Goal: Information Seeking & Learning: Stay updated

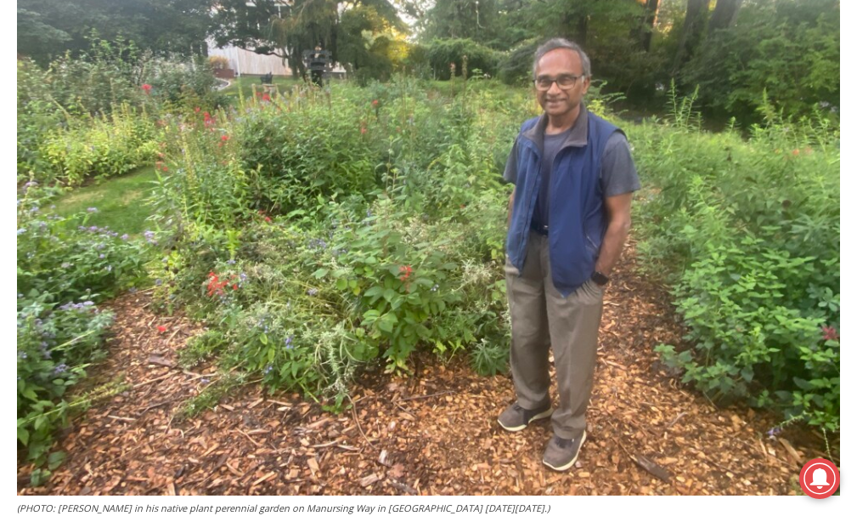
scroll to position [815, 0]
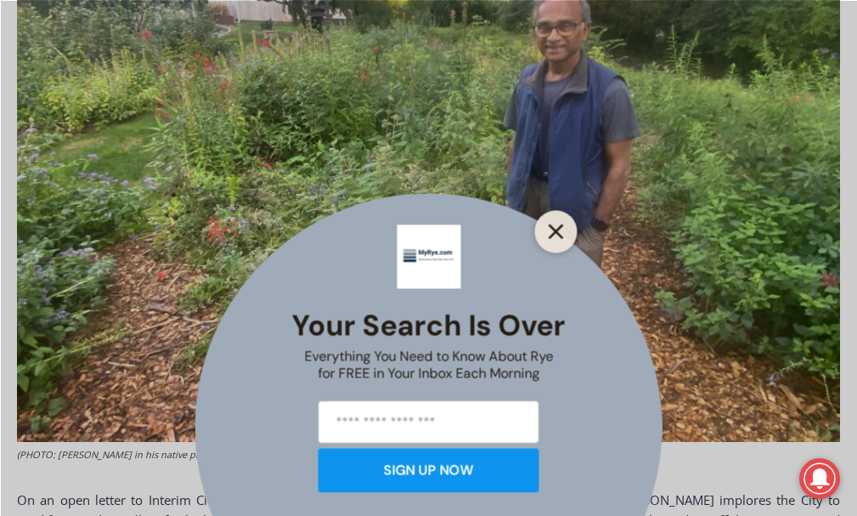
click at [564, 223] on icon "Close" at bounding box center [556, 230] width 15 height 15
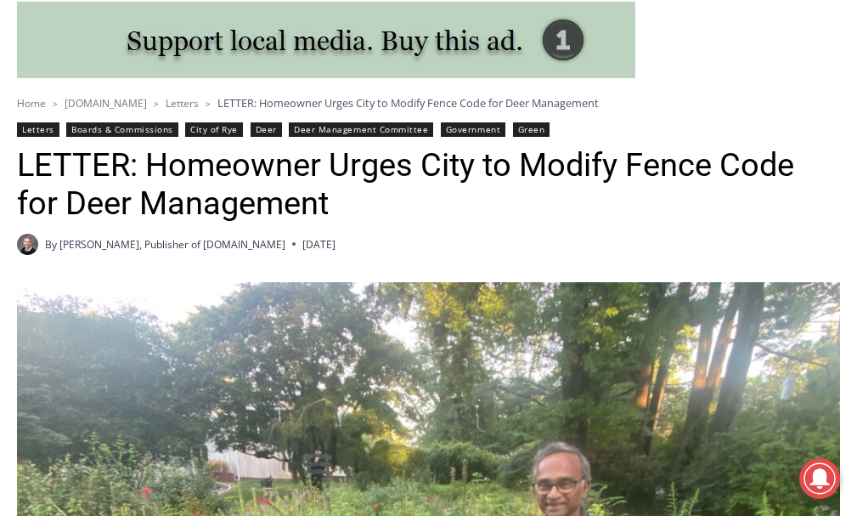
scroll to position [221, 0]
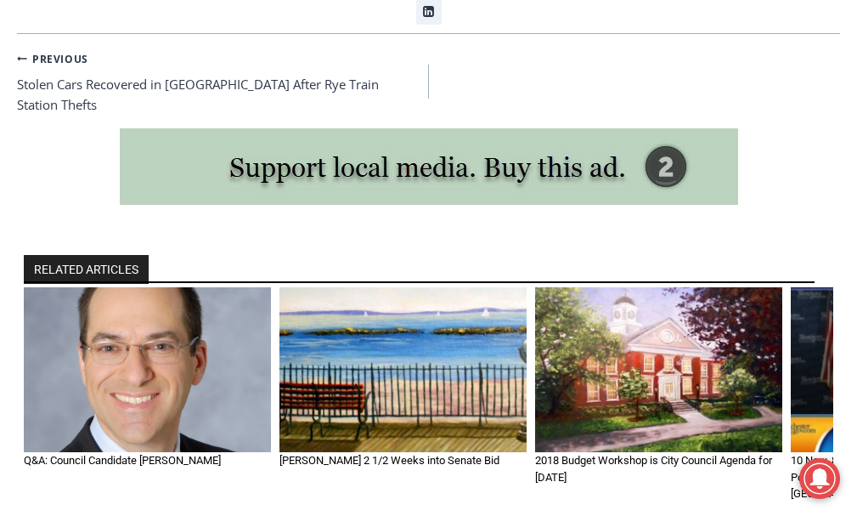
scroll to position [2260, 0]
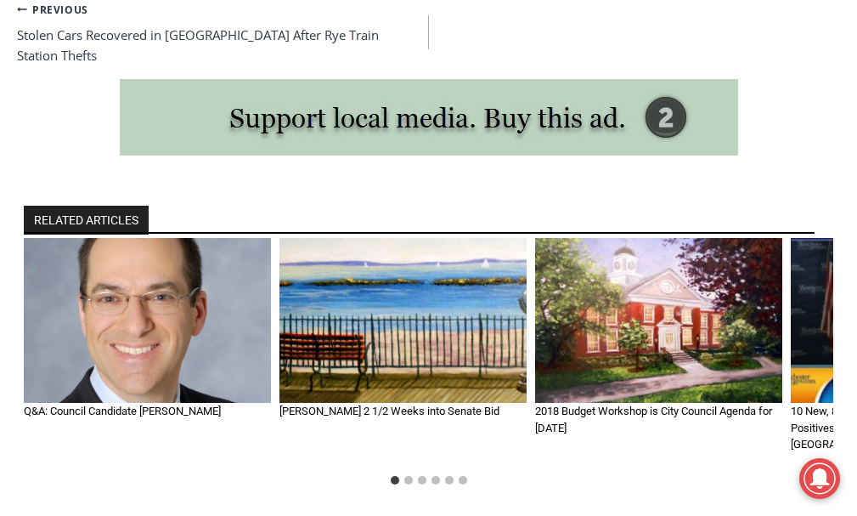
click at [421, 365] on img "2 of 6" at bounding box center [402, 320] width 247 height 165
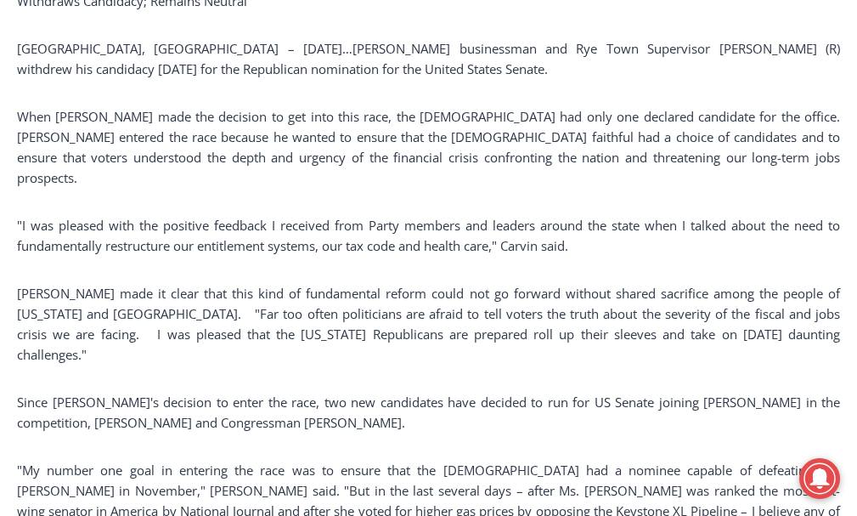
scroll to position [934, 0]
